Goal: Task Accomplishment & Management: Use online tool/utility

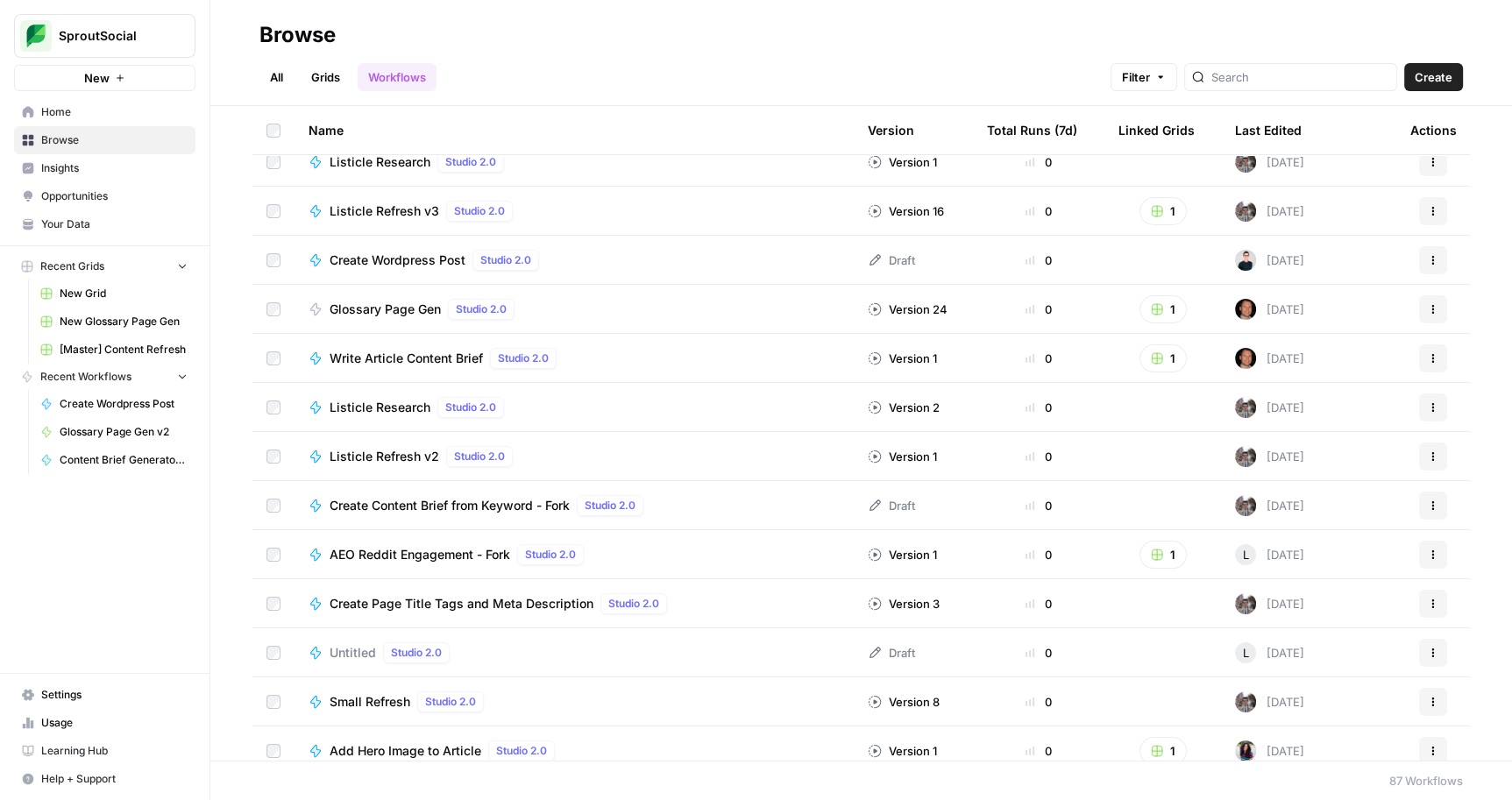
scroll to position [509, 0]
click at [386, 311] on span "Glossary Page Gen" at bounding box center [384, 309] width 111 height 18
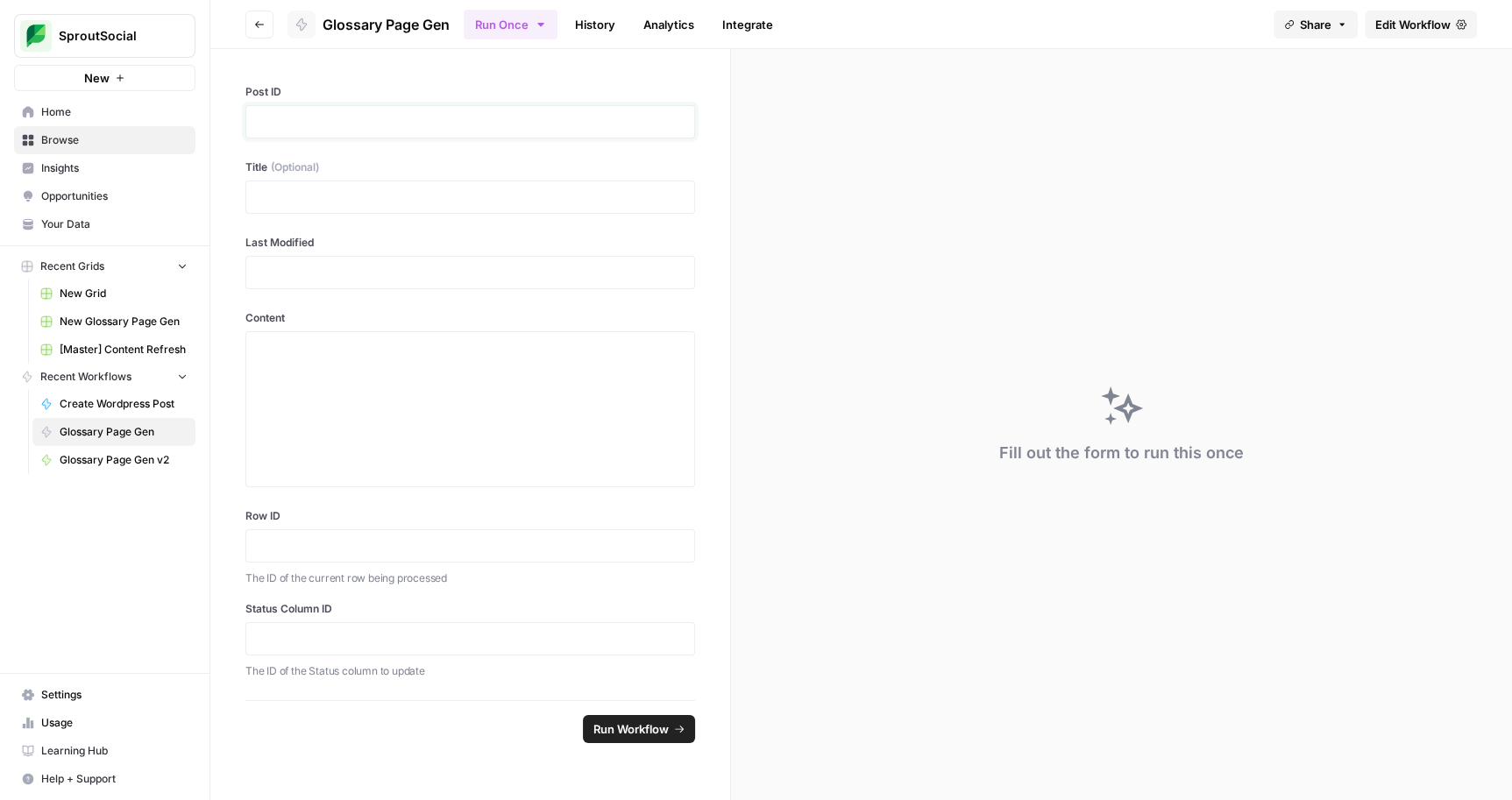
click at [323, 123] on p at bounding box center [470, 122] width 427 height 18
click at [421, 207] on div at bounding box center [470, 197] width 450 height 33
click at [401, 199] on p at bounding box center [470, 197] width 427 height 18
click at [542, 20] on icon "button" at bounding box center [541, 25] width 14 height 14
click at [604, 133] on span "Run this Workflow in bulk in a Grid" at bounding box center [602, 133] width 168 height 16
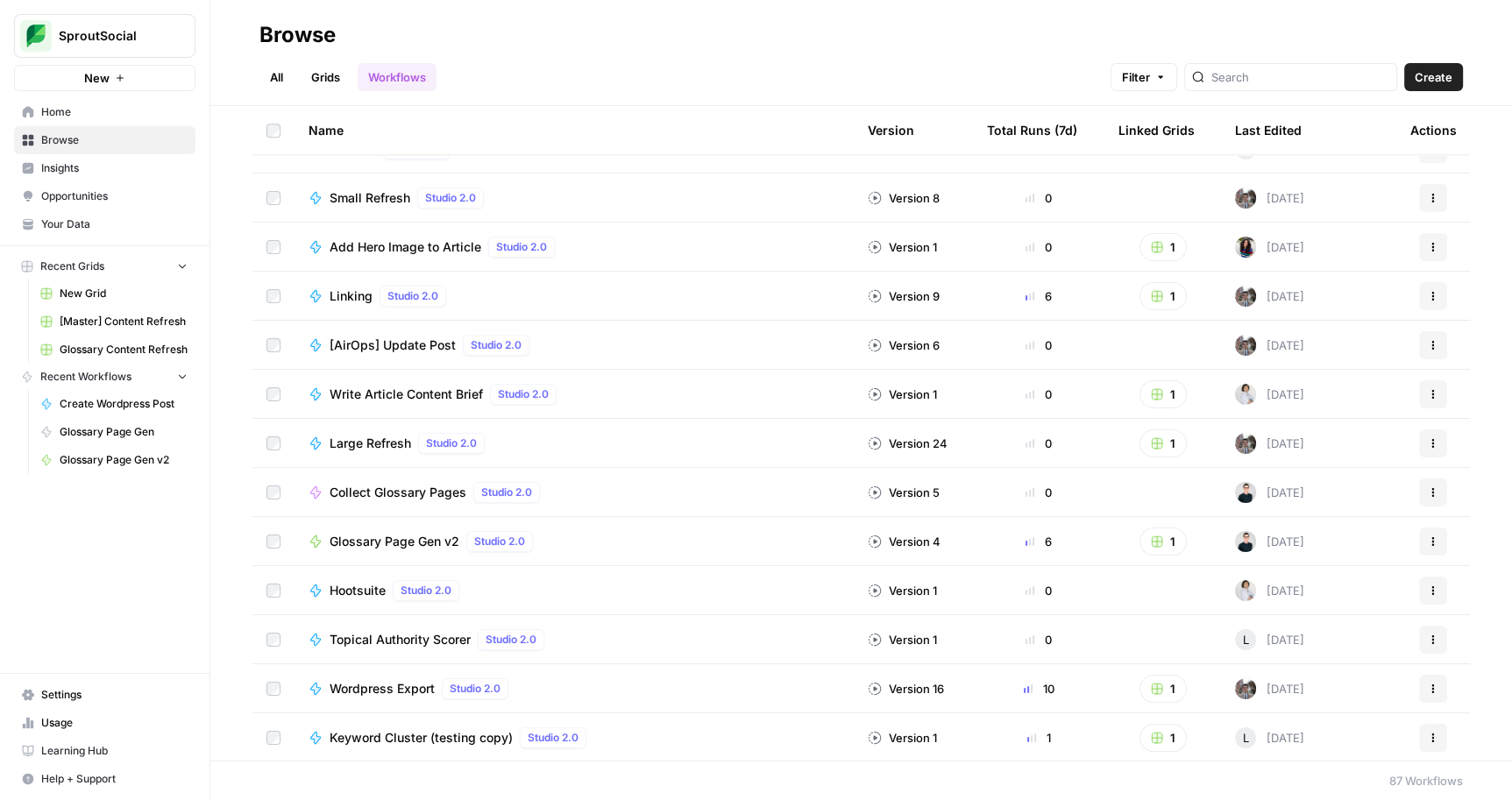
scroll to position [1015, 0]
click at [408, 532] on span "Glossary Page Gen v2" at bounding box center [394, 539] width 130 height 18
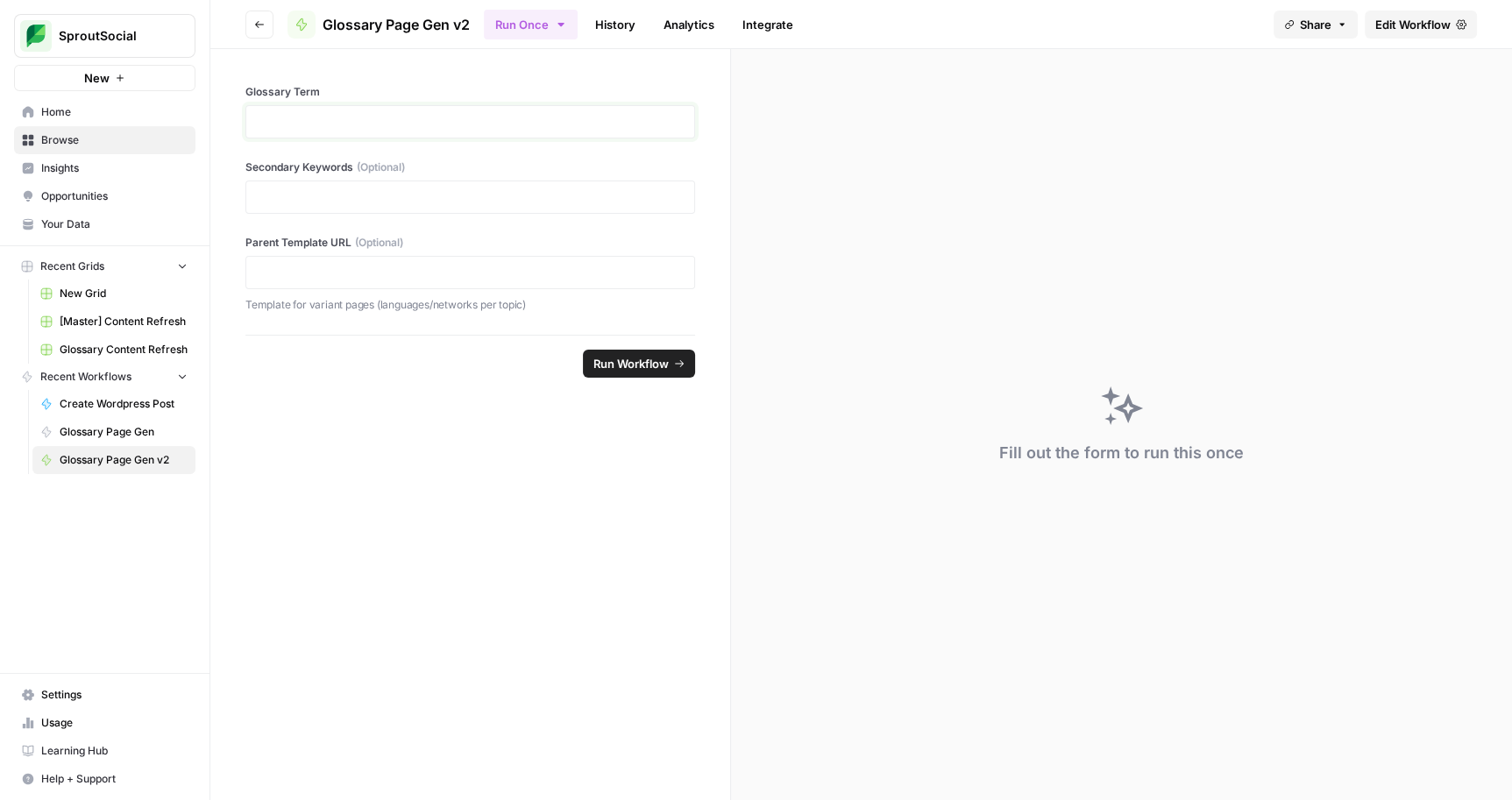
click at [430, 117] on p at bounding box center [470, 122] width 427 height 18
click at [420, 280] on div at bounding box center [470, 272] width 450 height 33
click at [518, 20] on button "Run Once" at bounding box center [531, 25] width 94 height 30
click at [549, 117] on span "Run in Bulk" at bounding box center [623, 117] width 168 height 18
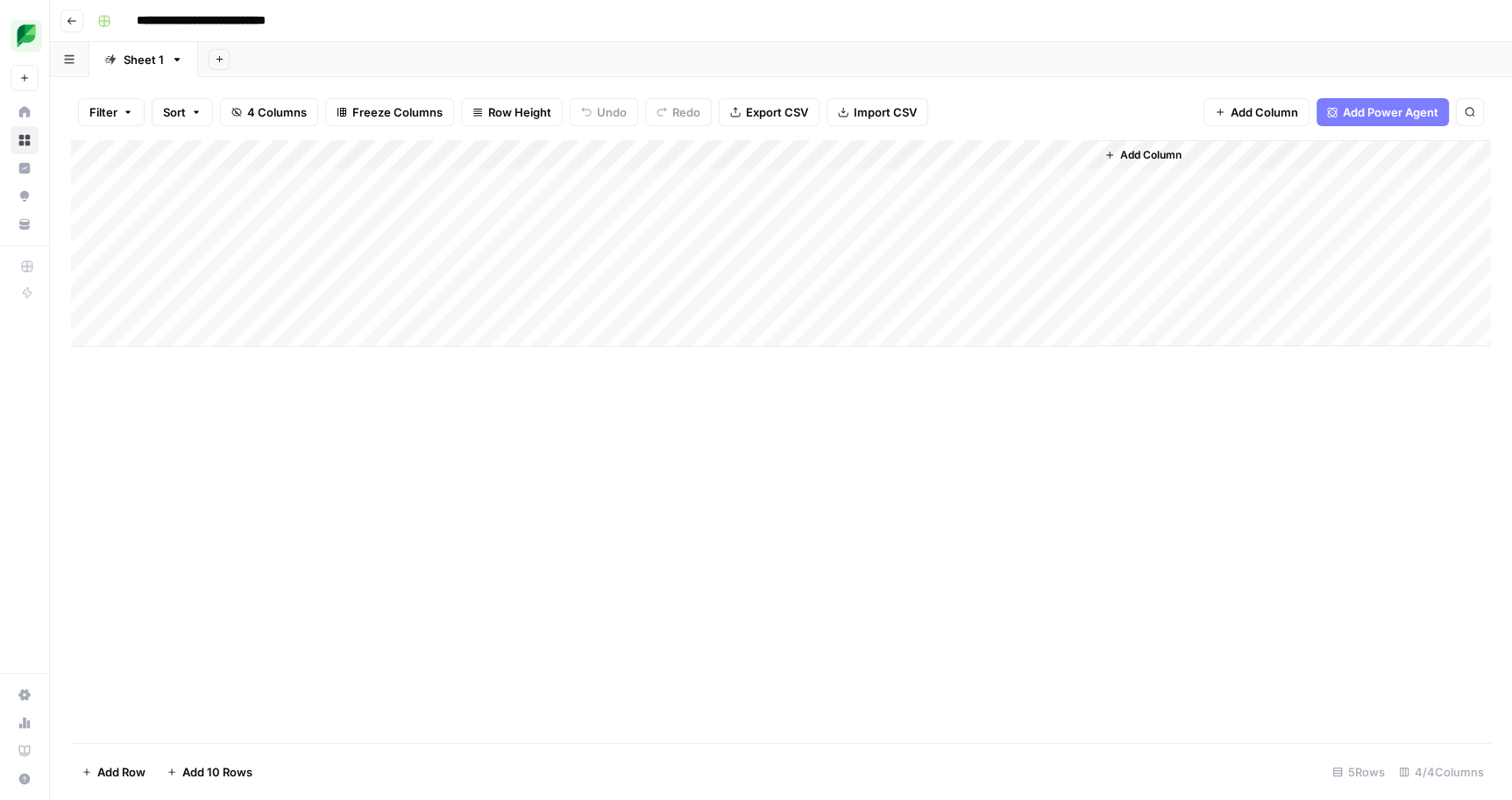
click at [72, 12] on button "Go back" at bounding box center [71, 21] width 23 height 23
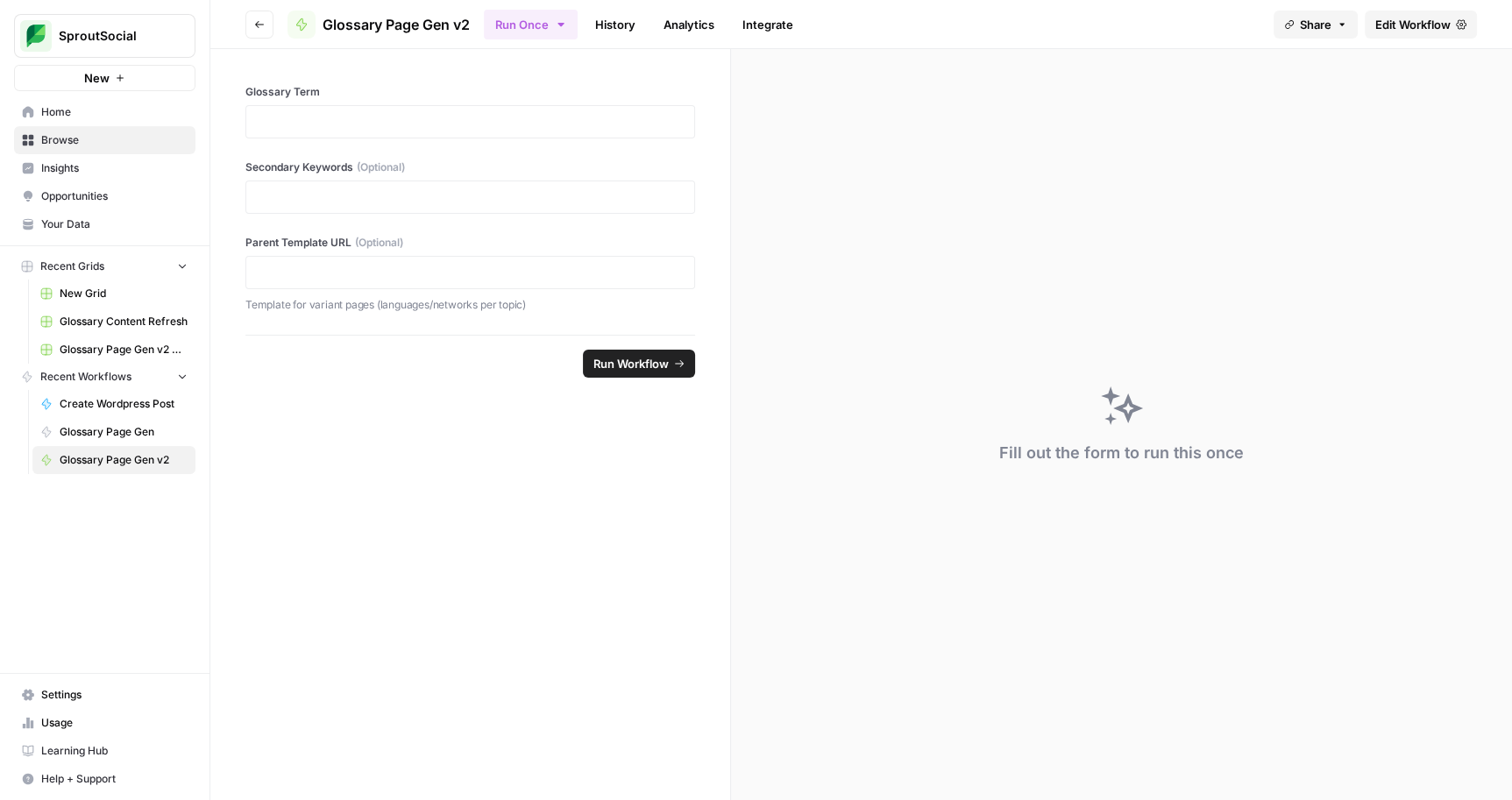
click at [251, 32] on button "Go back" at bounding box center [259, 25] width 28 height 28
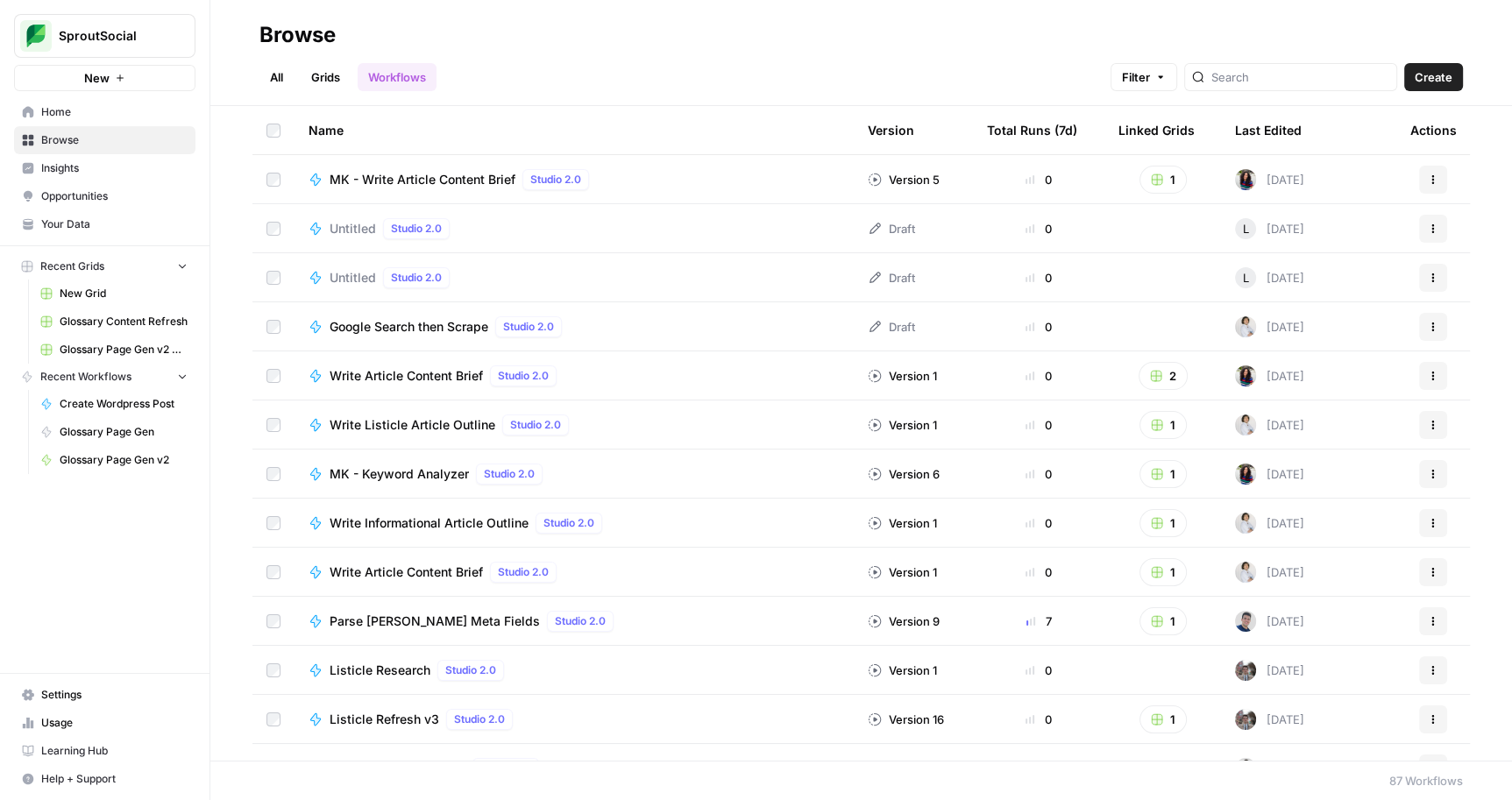
click at [326, 69] on link "Grids" at bounding box center [326, 77] width 50 height 28
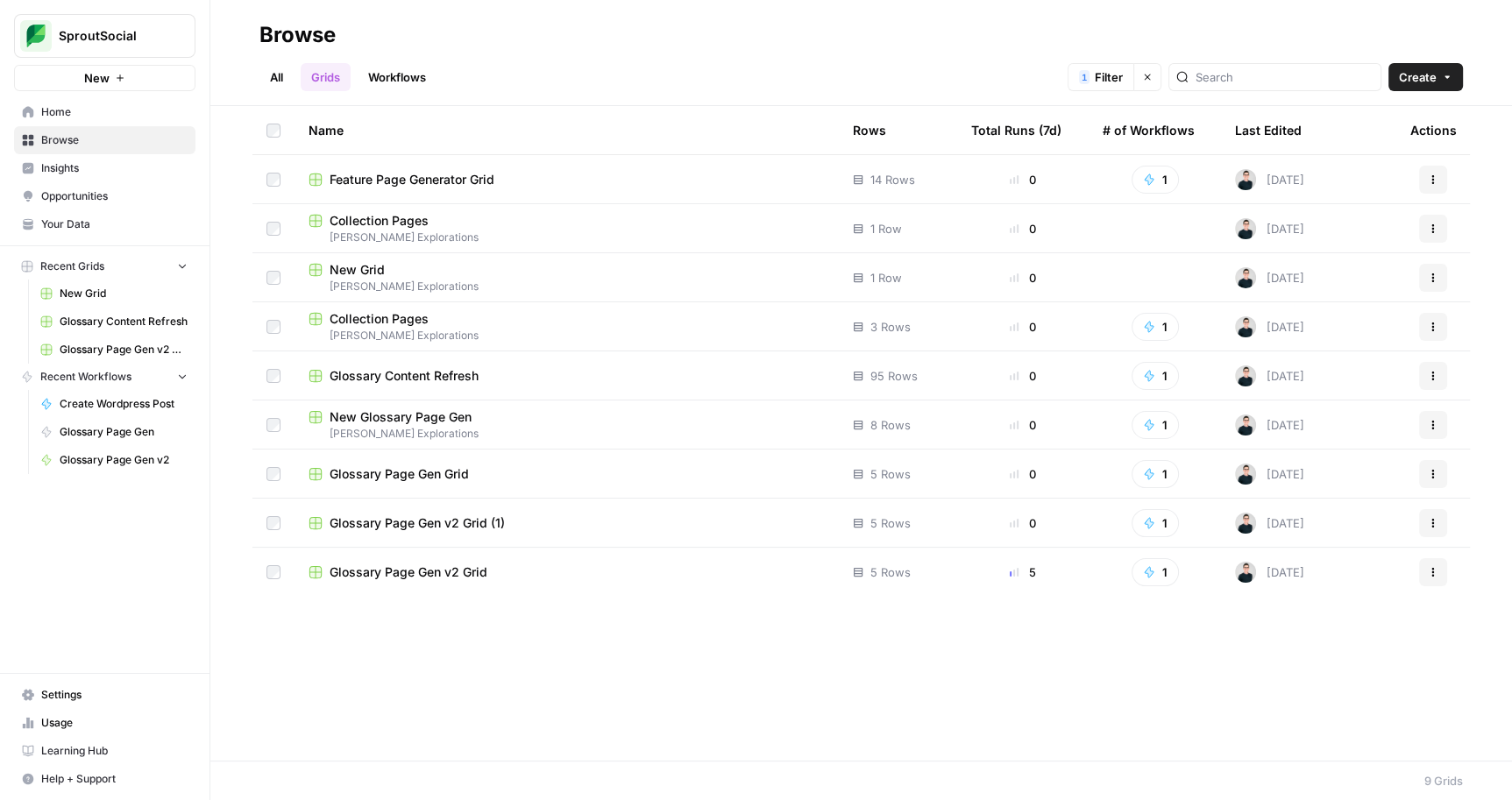
click at [452, 581] on td "Glossary Page Gen v2 Grid" at bounding box center [566, 572] width 544 height 49
click at [457, 570] on span "Glossary Page Gen v2 Grid" at bounding box center [408, 572] width 158 height 18
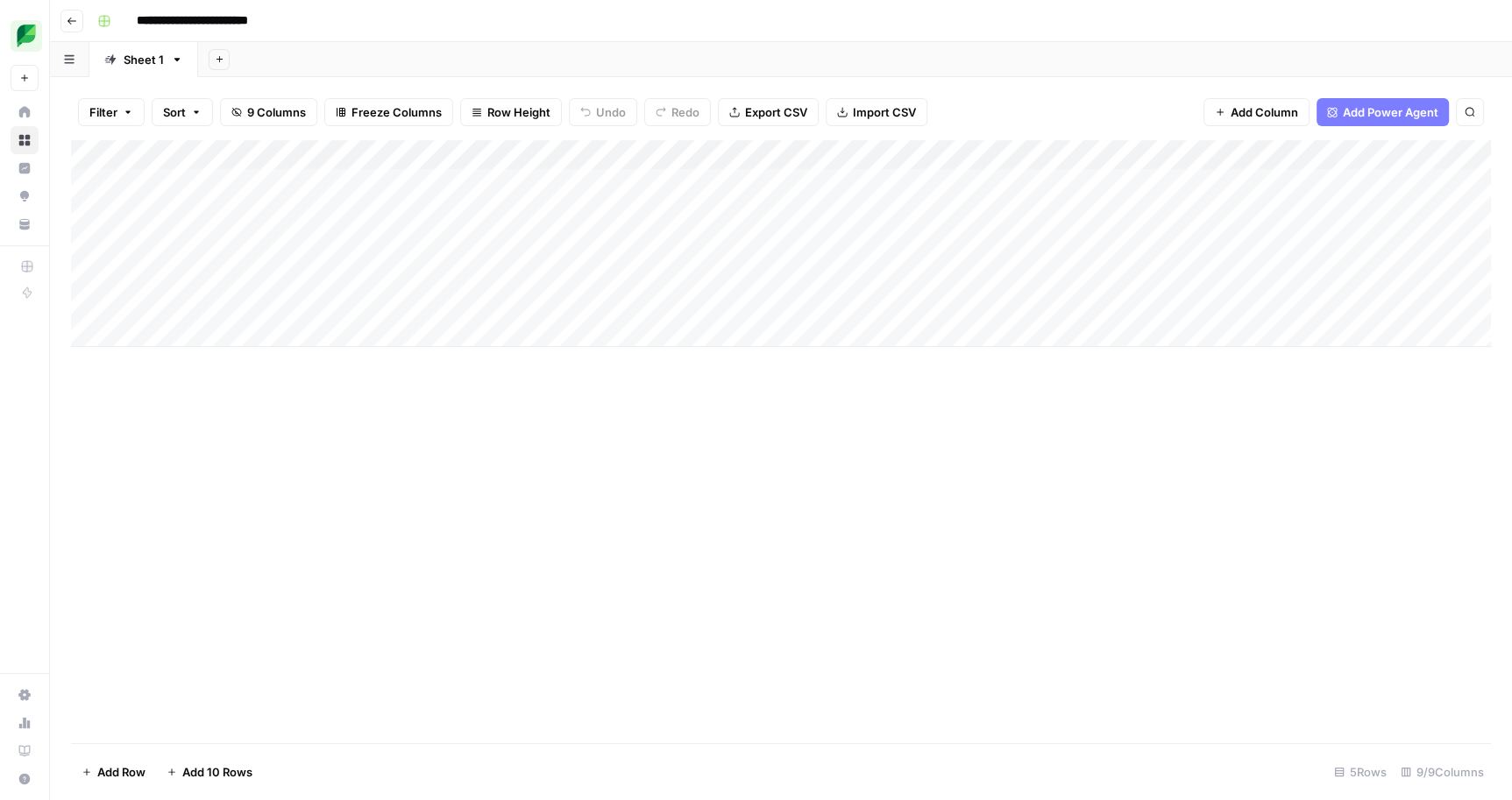
click at [320, 188] on div "Add Column" at bounding box center [781, 243] width 1420 height 207
click at [898, 183] on div "Add Column" at bounding box center [781, 243] width 1420 height 207
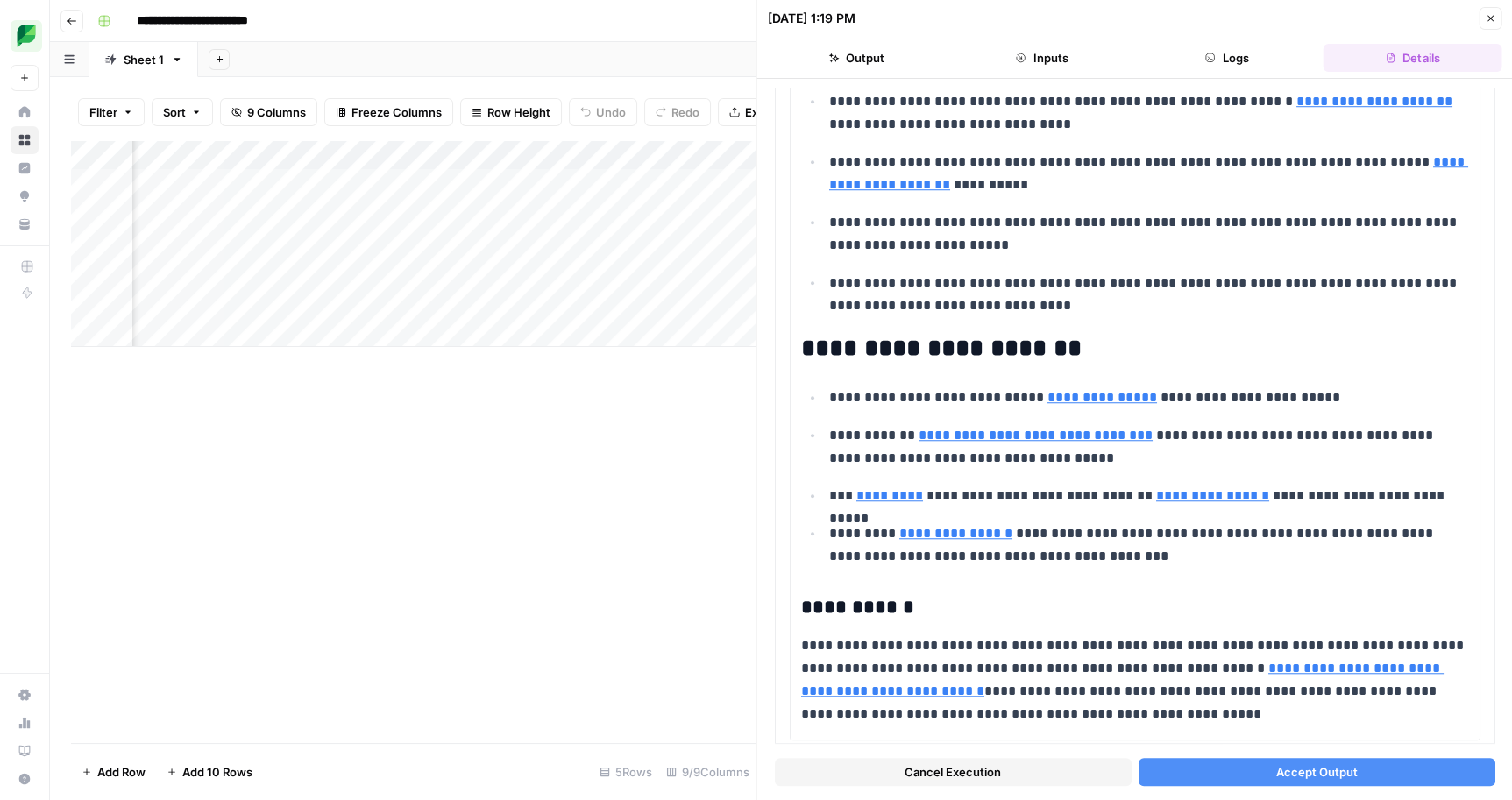
scroll to position [0, 236]
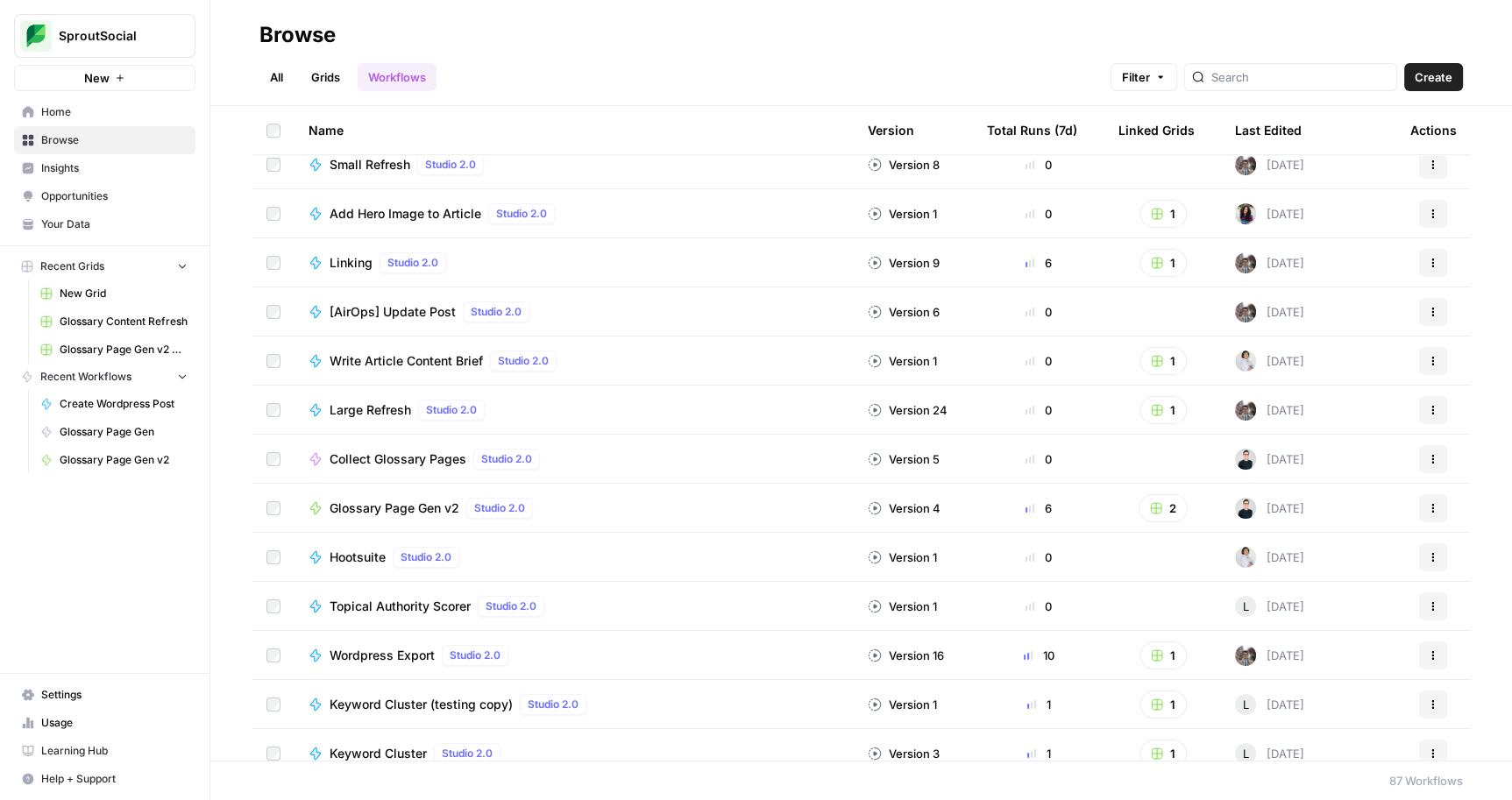
scroll to position [1108, 0]
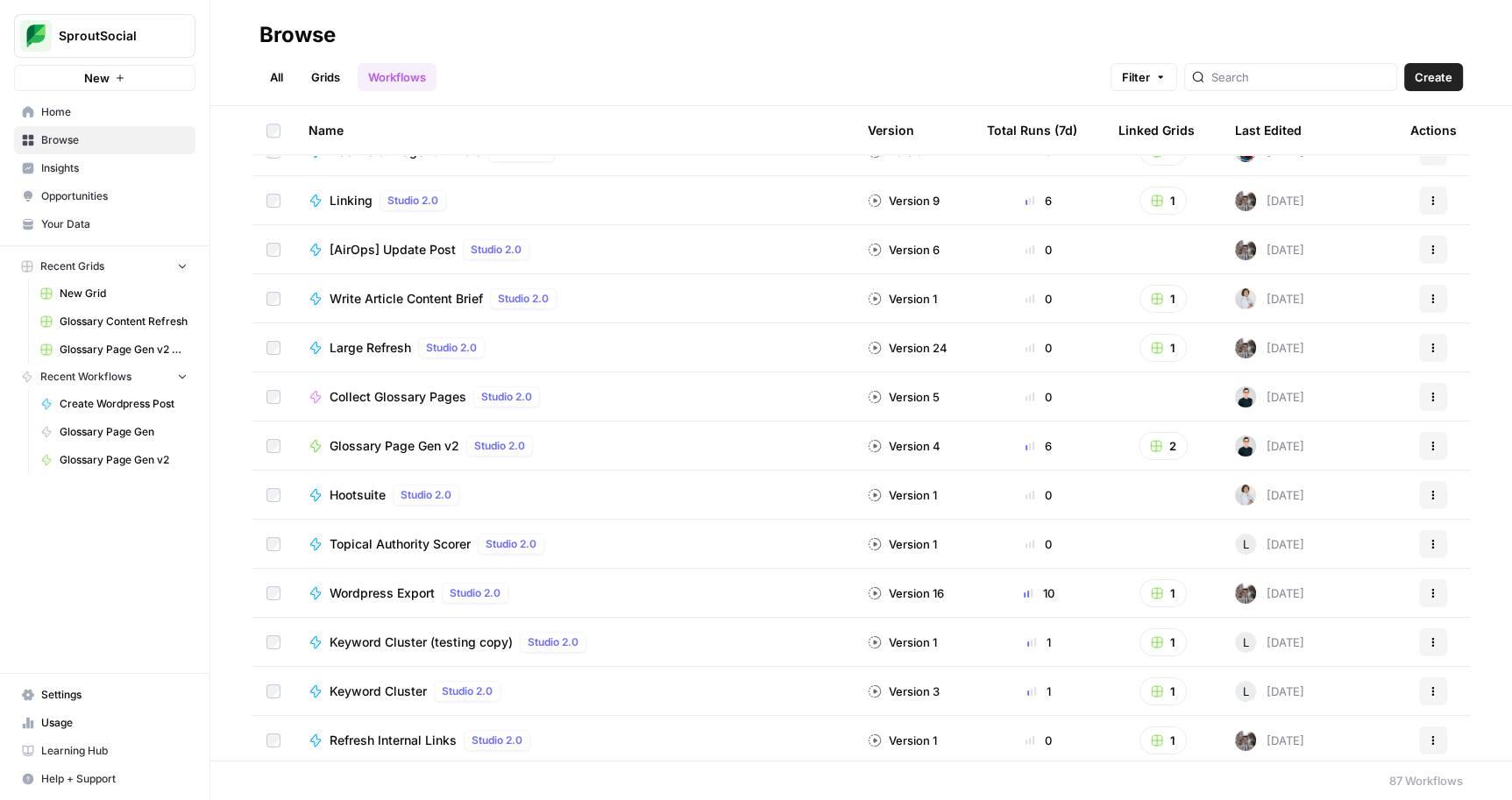
click at [420, 448] on span "Glossary Page Gen v2" at bounding box center [394, 446] width 130 height 18
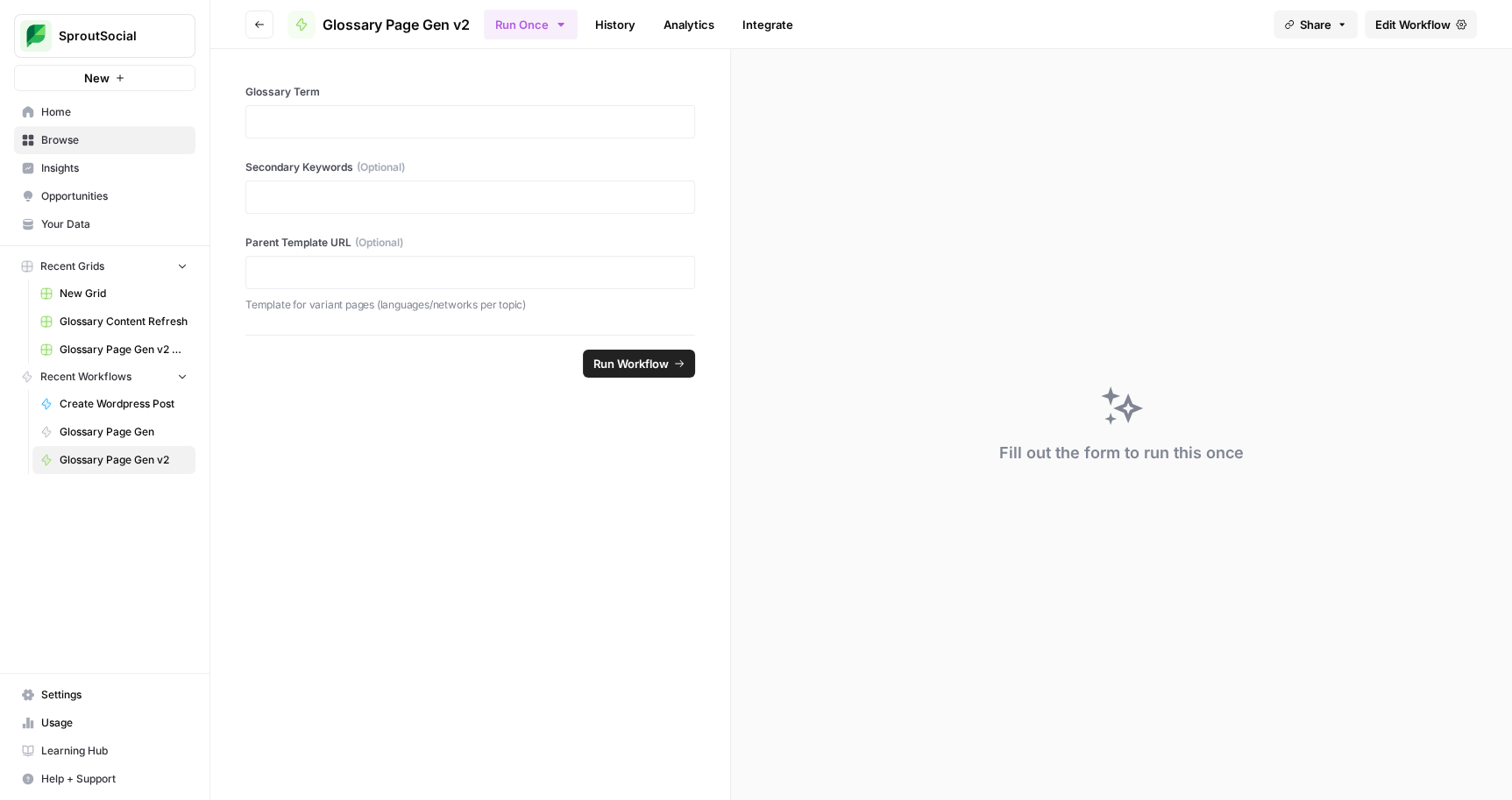
click at [1399, 21] on span "Edit Workflow" at bounding box center [1412, 25] width 75 height 18
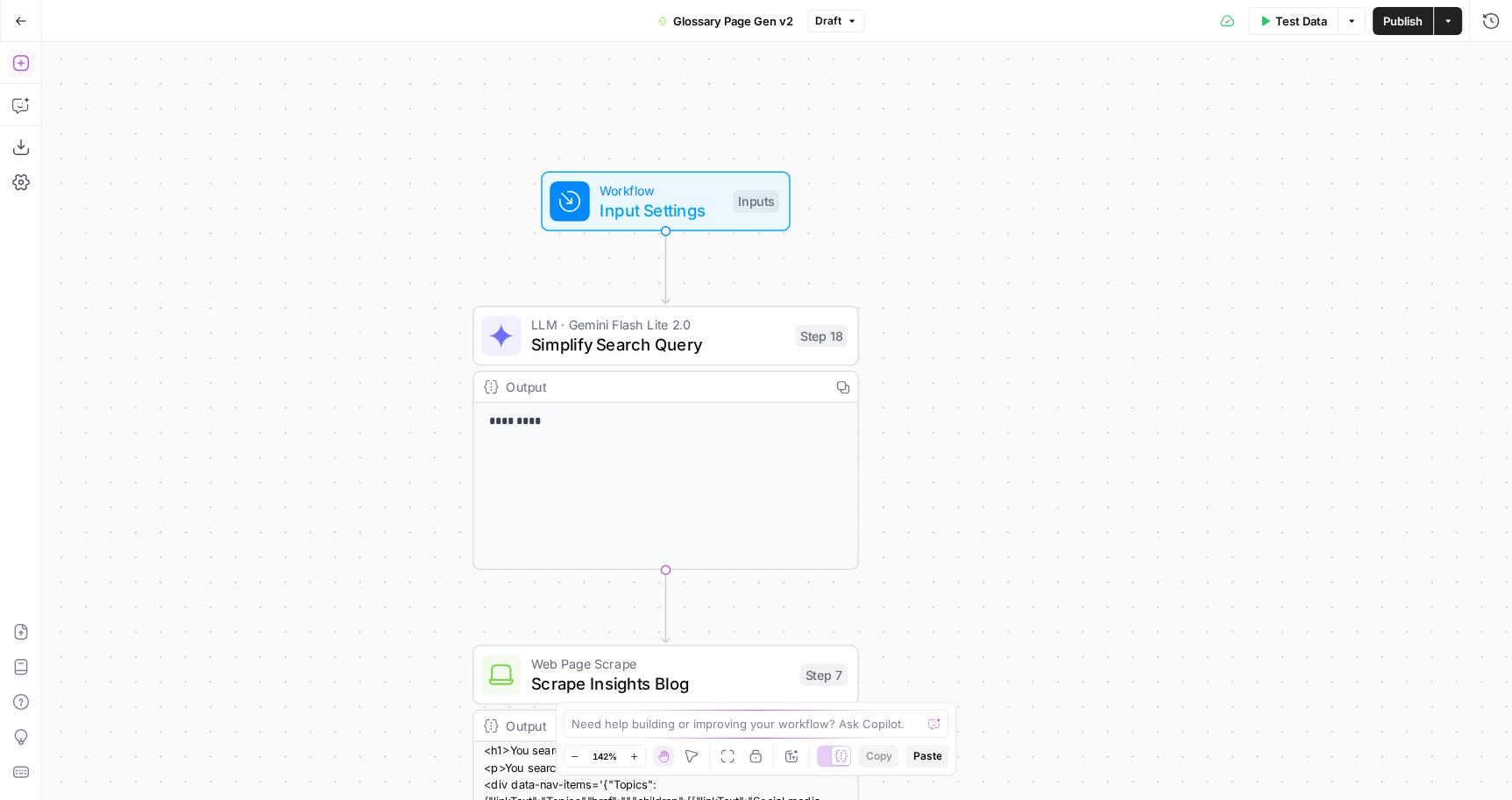
click at [25, 67] on icon "button" at bounding box center [21, 63] width 18 height 18
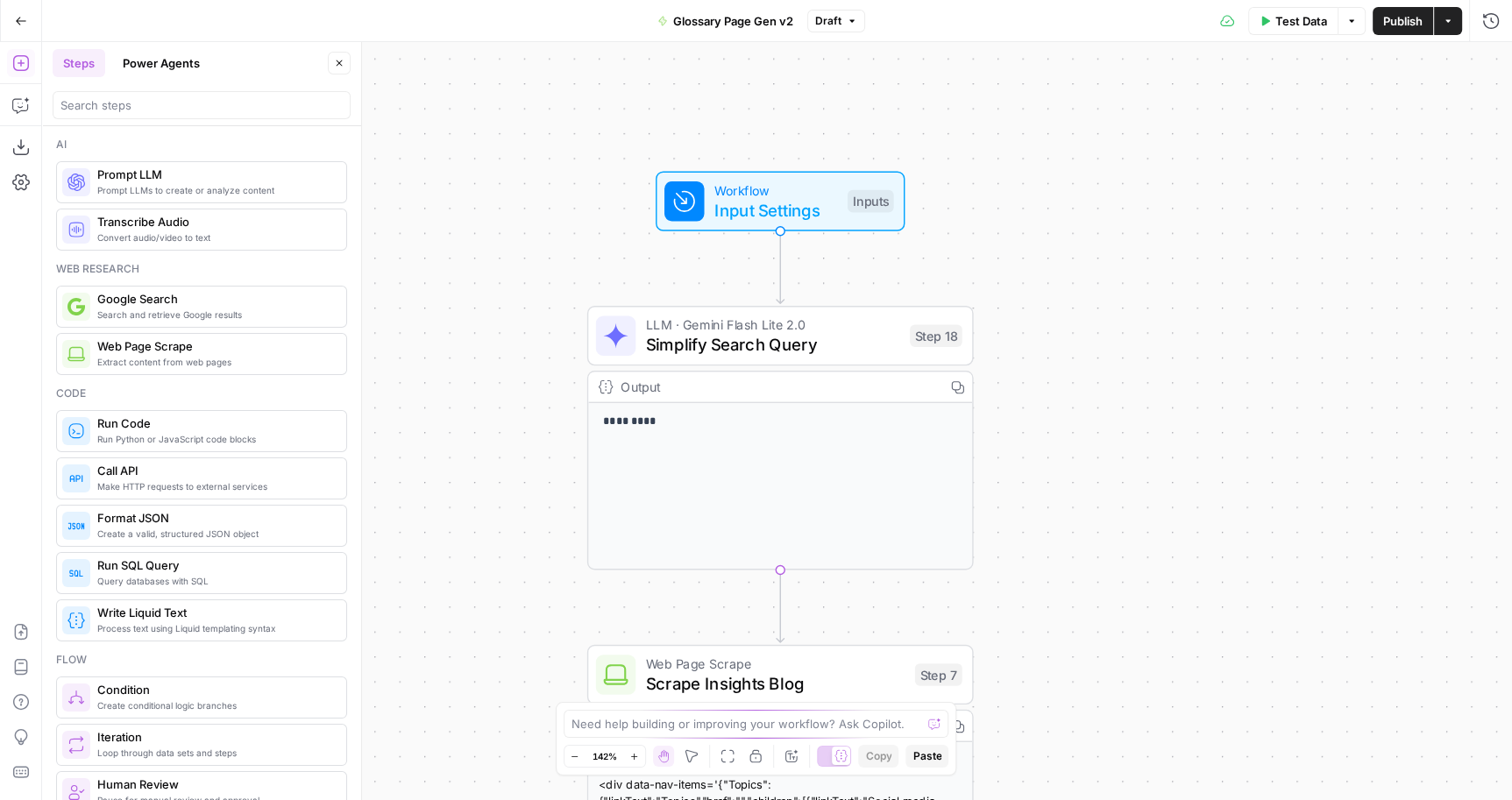
click at [677, 318] on span "LLM · Gemini Flash Lite 2.0" at bounding box center [773, 325] width 254 height 20
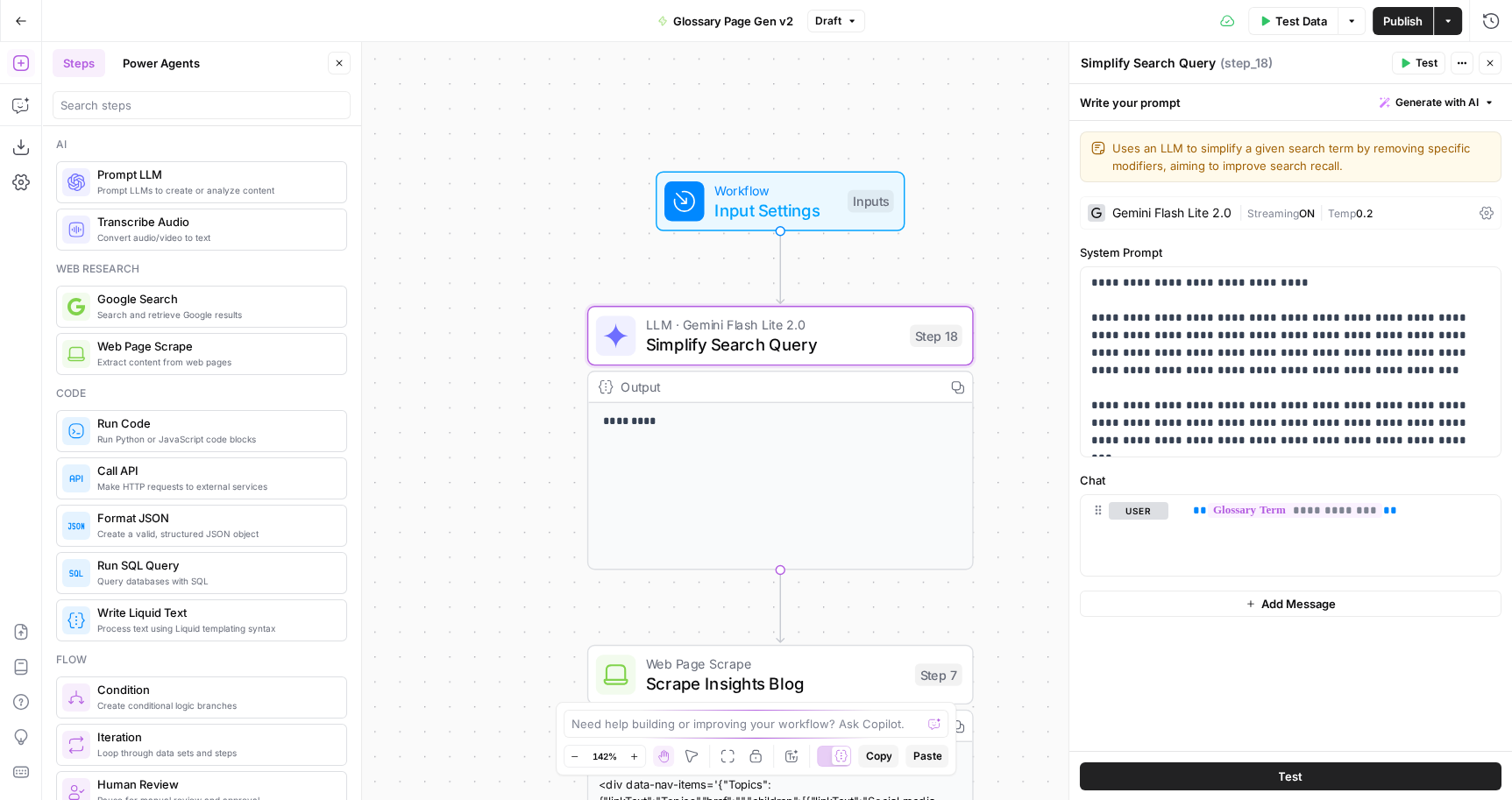
click at [1182, 214] on div "Gemini Flash Lite 2.0" at bounding box center [1171, 213] width 119 height 12
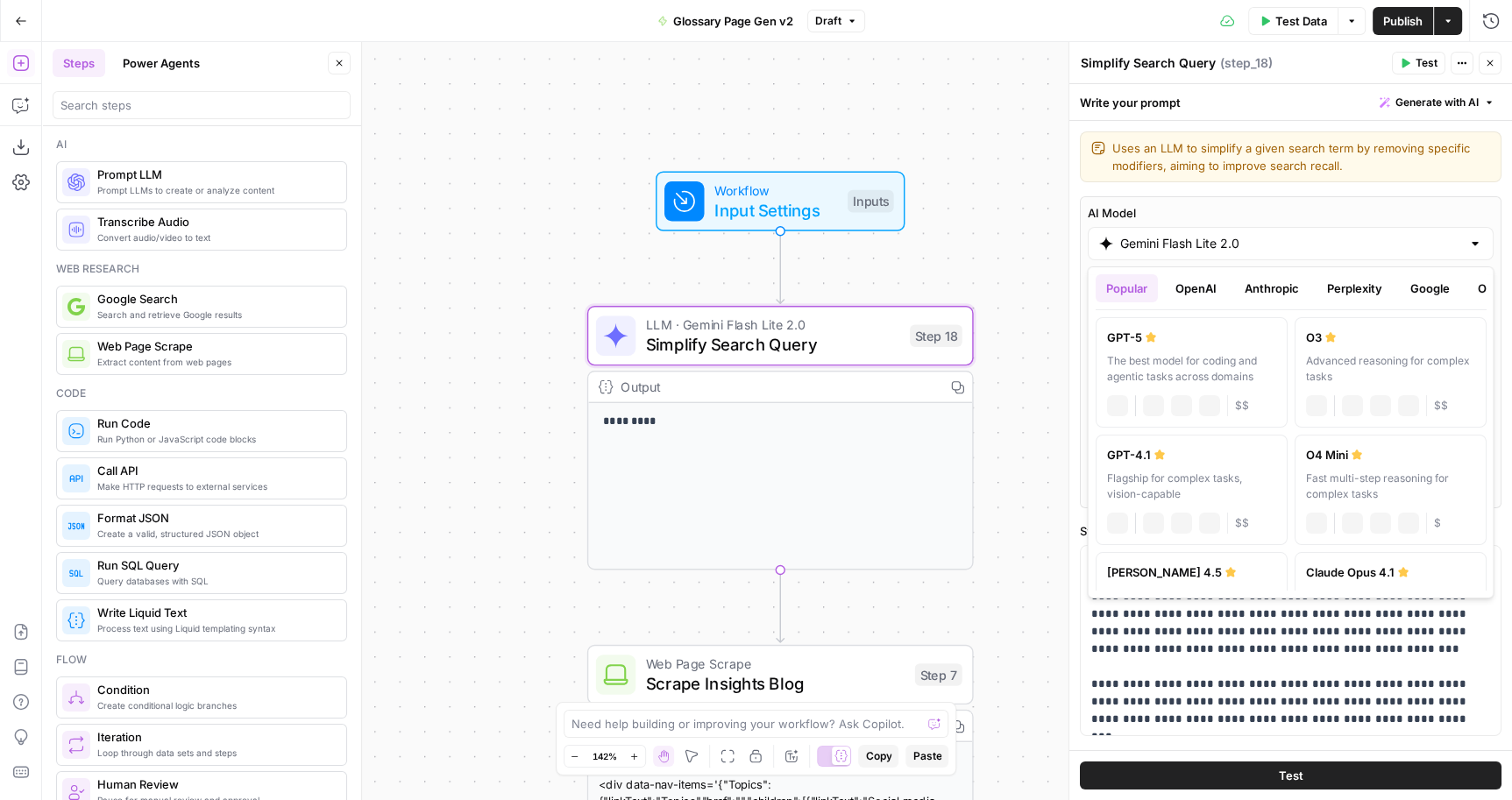
click at [1173, 250] on input "Gemini Flash Lite 2.0" at bounding box center [1290, 244] width 341 height 18
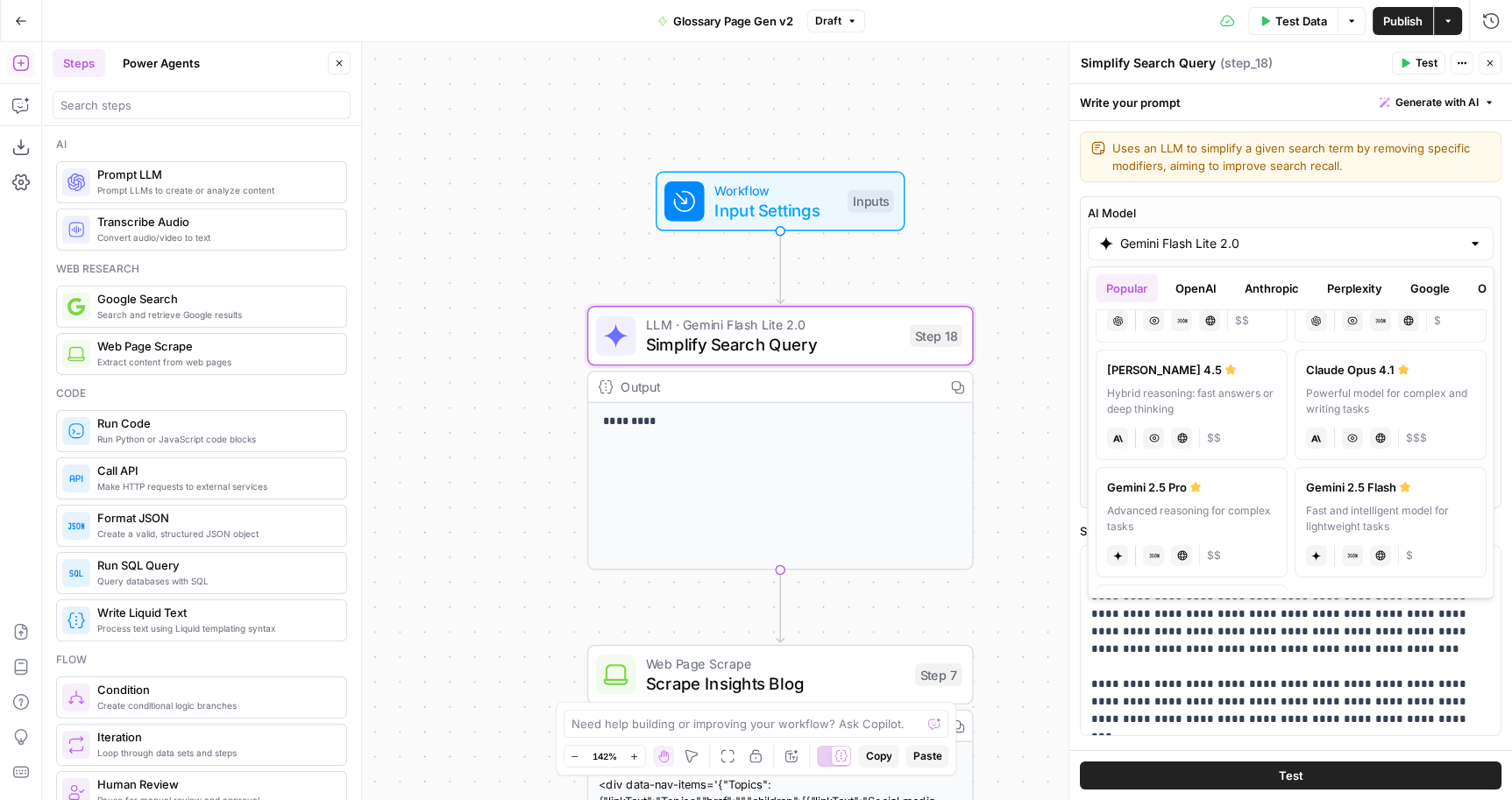
click at [1176, 277] on button "OpenAI" at bounding box center [1195, 288] width 62 height 28
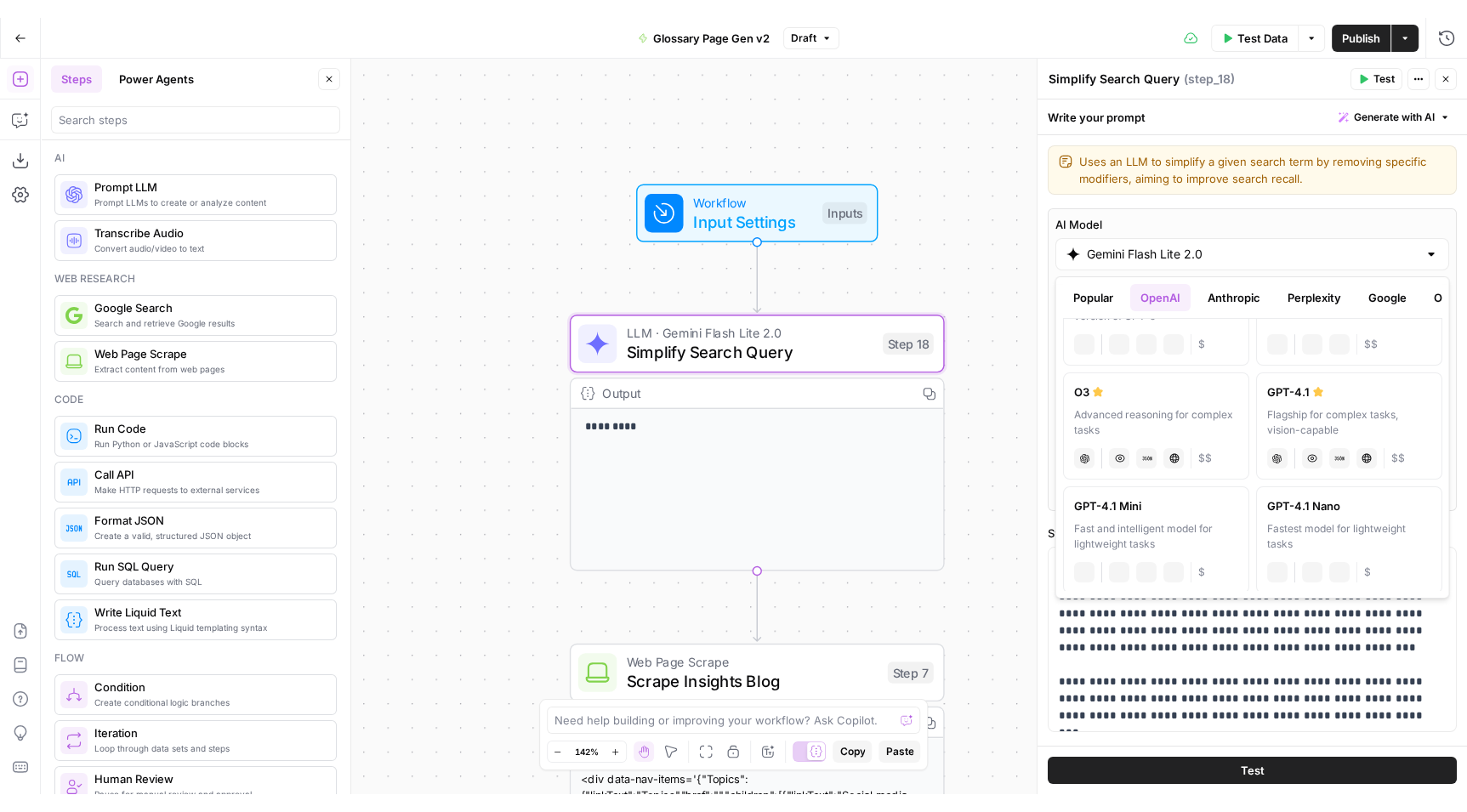
scroll to position [325, 0]
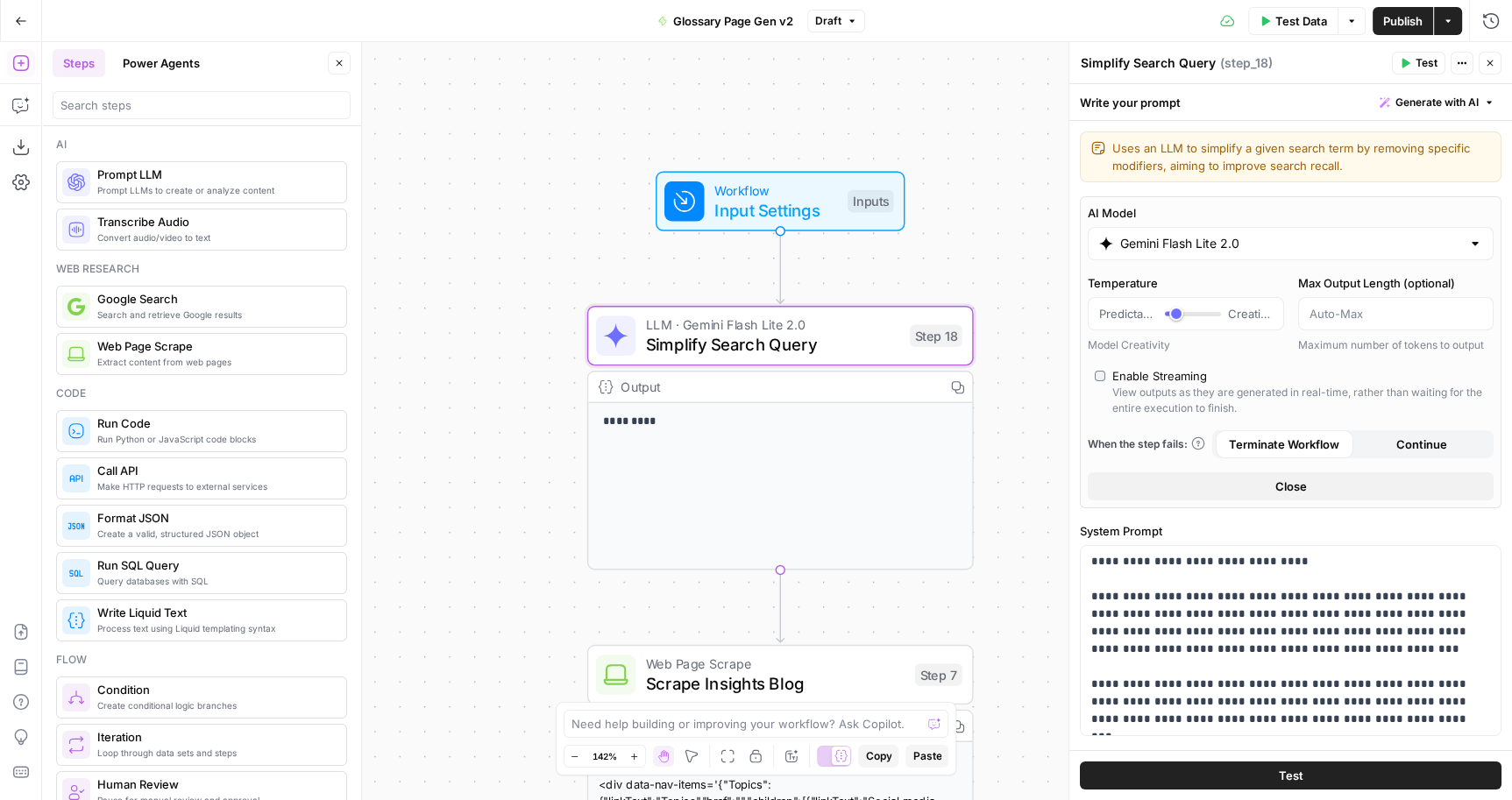
click at [1373, 205] on label "AI Model" at bounding box center [1290, 213] width 406 height 18
click at [1373, 235] on input "Gemini Flash Lite 2.0" at bounding box center [1290, 244] width 341 height 18
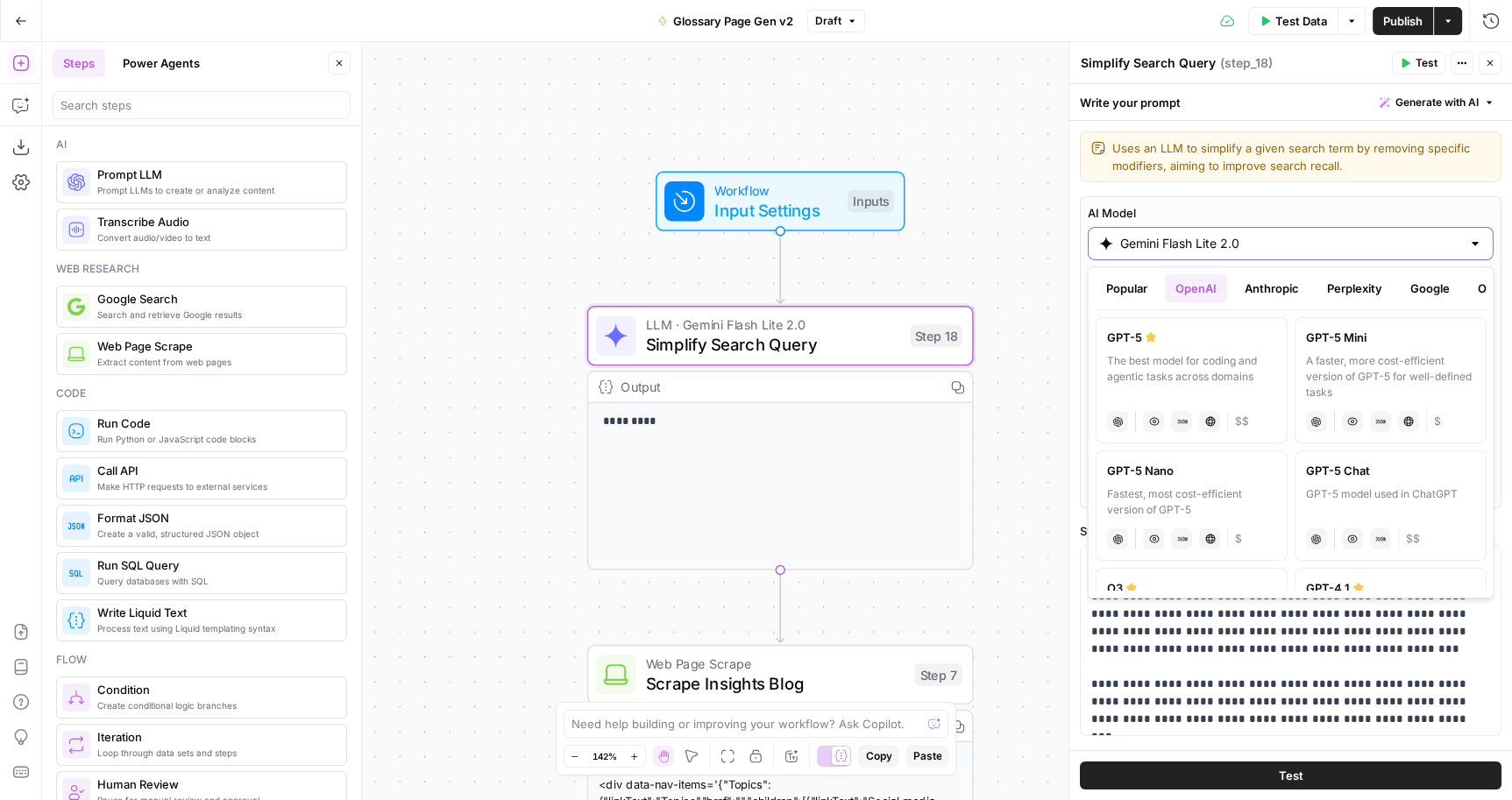
click at [1373, 205] on label "AI Model" at bounding box center [1290, 213] width 406 height 18
click at [1373, 235] on input "Gemini Flash Lite 2.0" at bounding box center [1290, 244] width 341 height 18
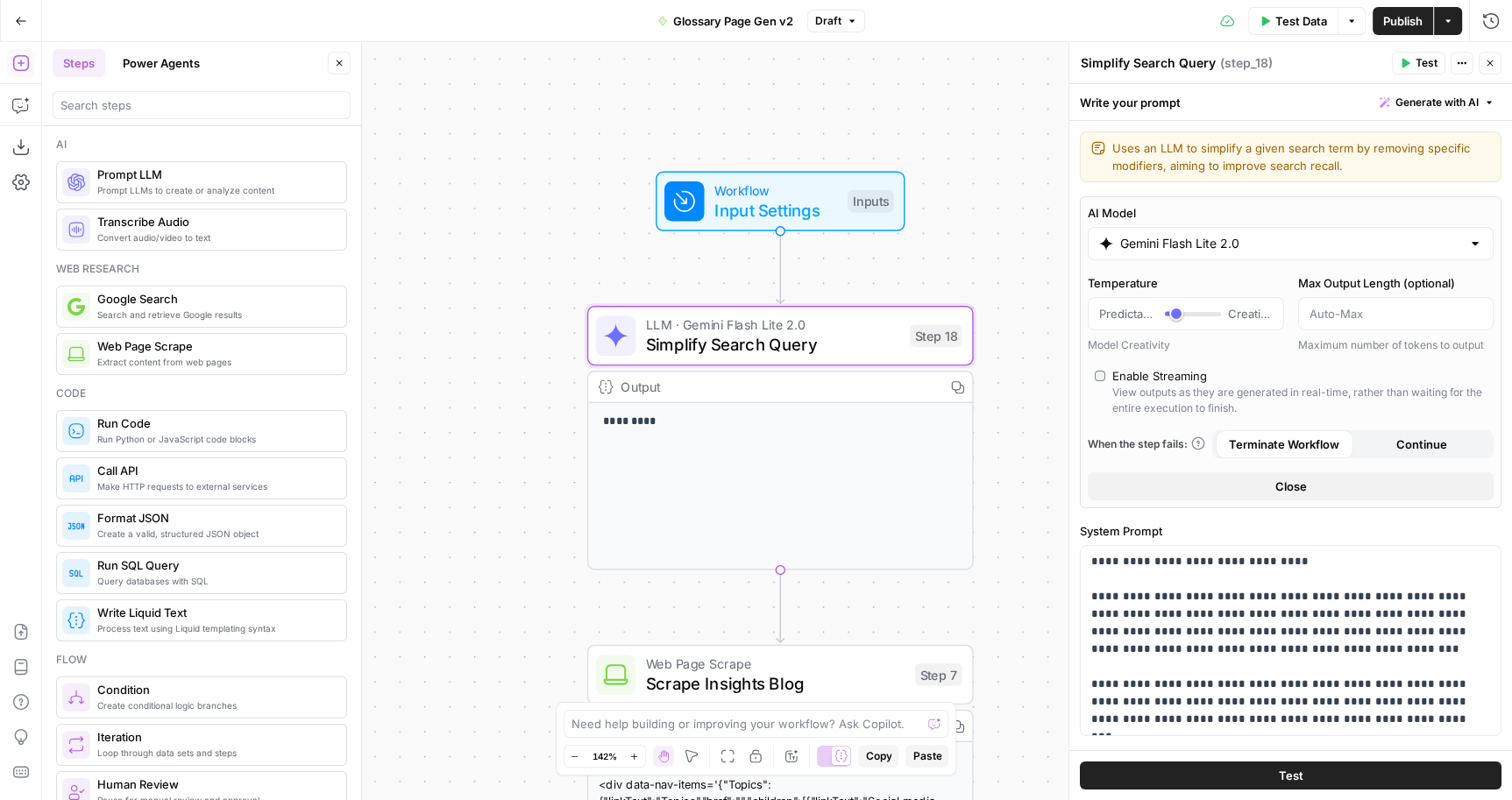
click at [1260, 202] on div "AI Model Gemini Flash Lite 2.0 Temperature Predictable Creative Model Creativit…" at bounding box center [1290, 352] width 421 height 312
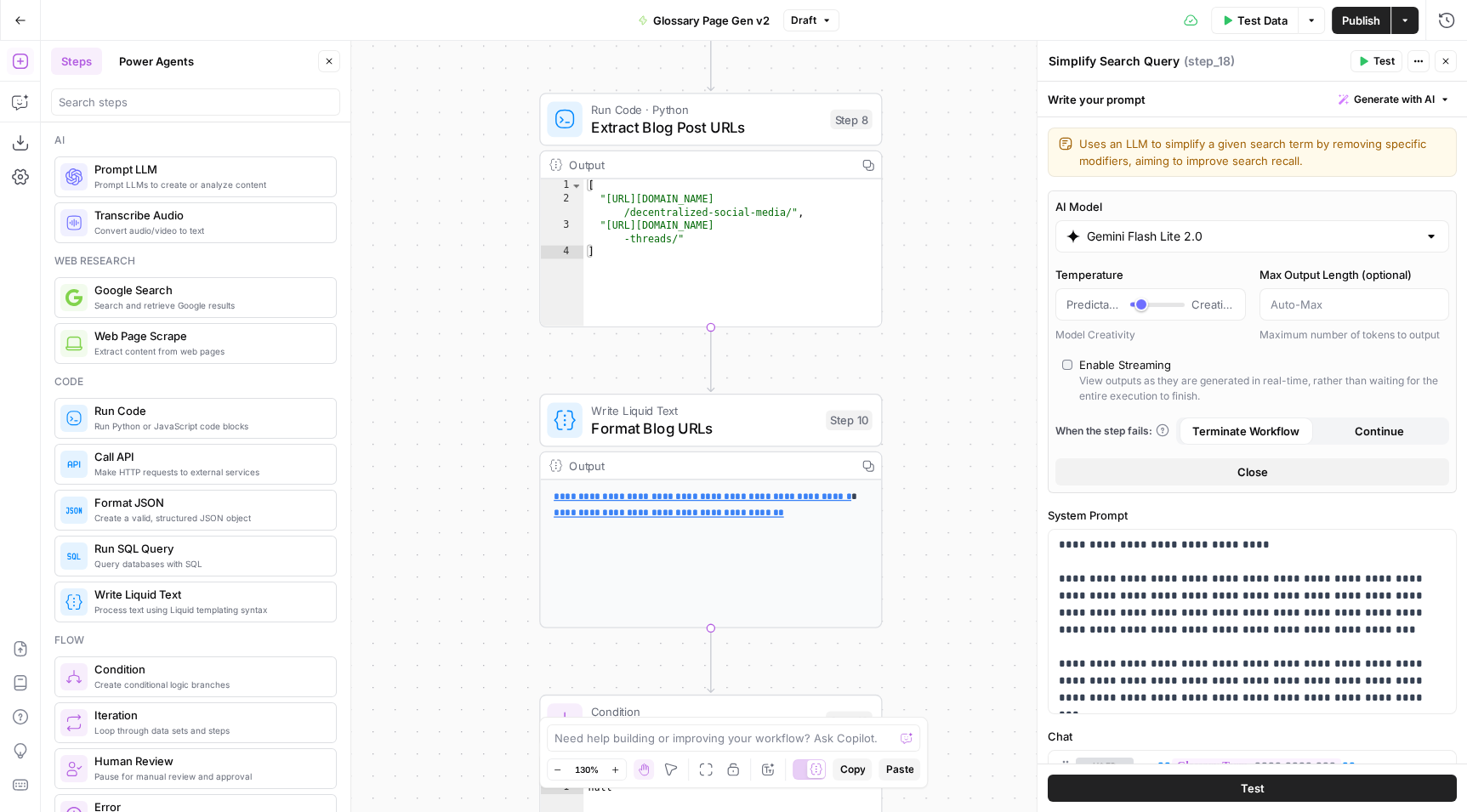
click at [1013, 390] on div "**********" at bounding box center [754, 426] width 1426 height 771
click at [1450, 63] on icon "button" at bounding box center [1445, 61] width 11 height 11
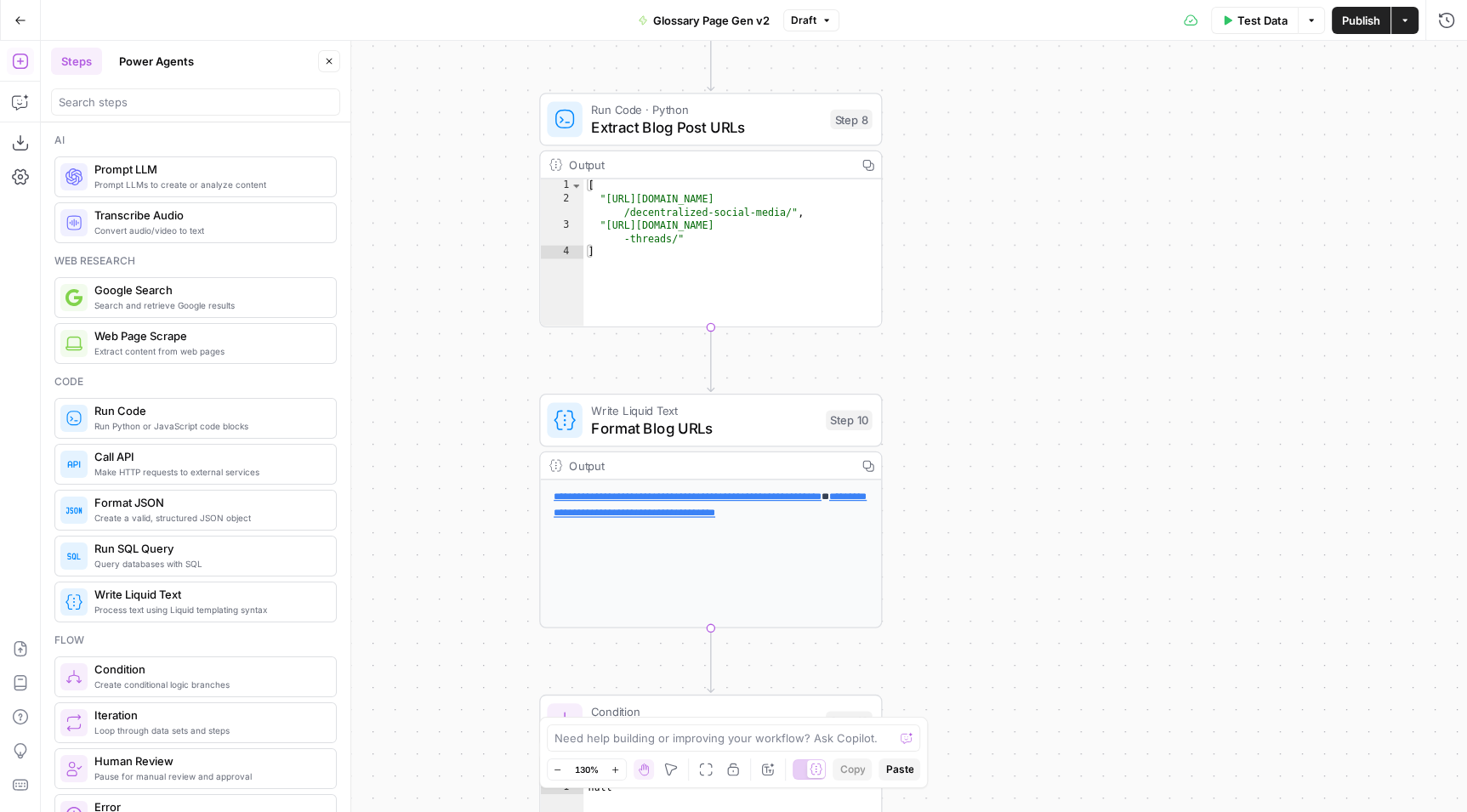
click at [1276, 292] on div "**********" at bounding box center [754, 426] width 1426 height 771
click at [326, 63] on icon "button" at bounding box center [329, 61] width 11 height 11
